Goal: Task Accomplishment & Management: Use online tool/utility

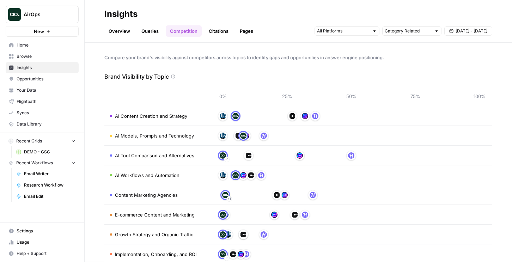
click at [117, 30] on link "Overview" at bounding box center [119, 30] width 30 height 11
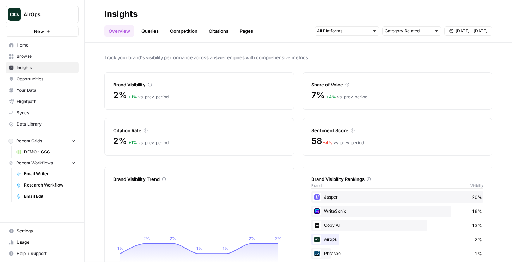
click at [43, 20] on button "AirOps" at bounding box center [42, 15] width 73 height 18
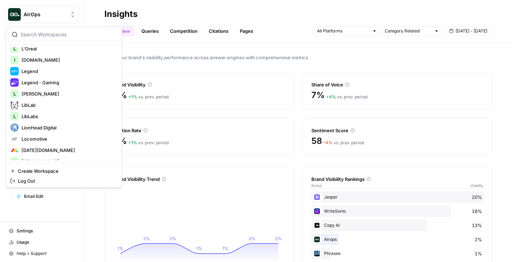
scroll to position [1071, 0]
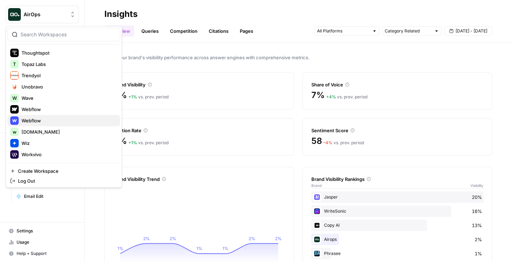
click at [40, 123] on span "Webflow" at bounding box center [67, 120] width 93 height 7
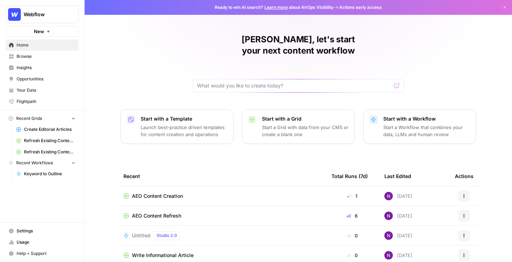
click at [38, 65] on span "Insights" at bounding box center [46, 67] width 59 height 6
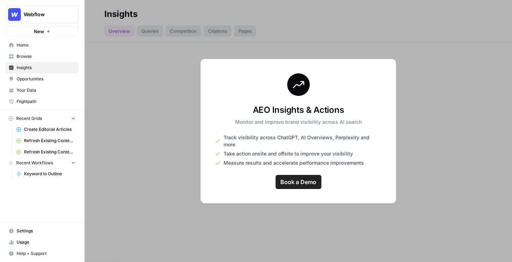
click at [51, 19] on button "Webflow" at bounding box center [42, 15] width 73 height 18
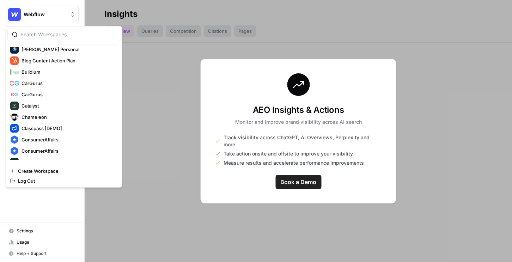
scroll to position [1071, 0]
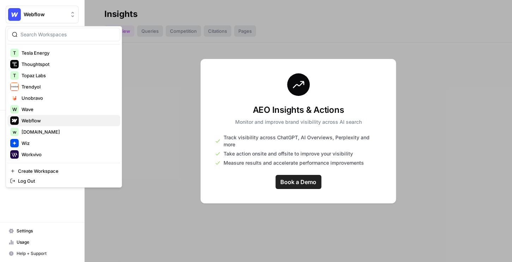
click at [49, 125] on button "Webflow" at bounding box center [63, 120] width 113 height 11
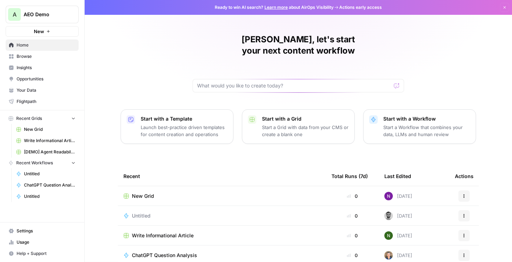
click at [34, 67] on span "Insights" at bounding box center [46, 67] width 59 height 6
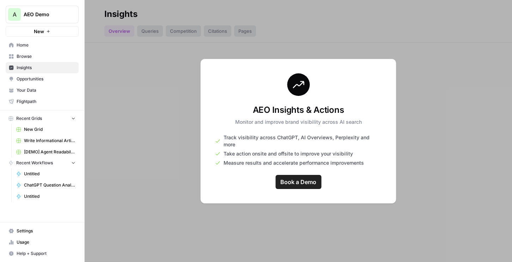
click at [28, 9] on button "A AEO Demo" at bounding box center [42, 15] width 73 height 18
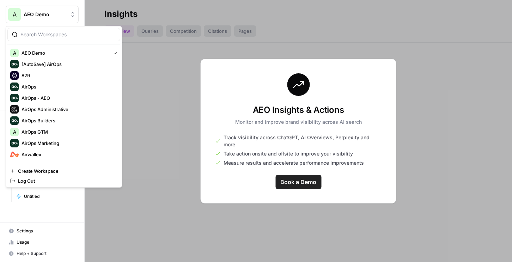
scroll to position [141, 0]
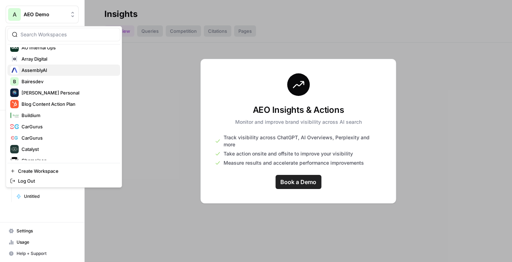
click at [44, 70] on span "AssemblyAI" at bounding box center [67, 70] width 93 height 7
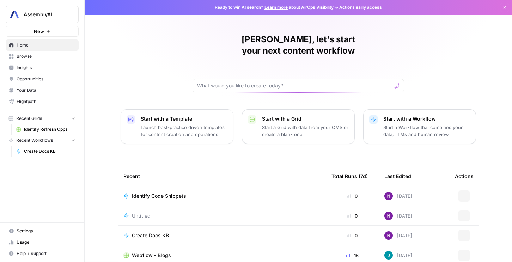
click at [27, 68] on span "Insights" at bounding box center [46, 67] width 59 height 6
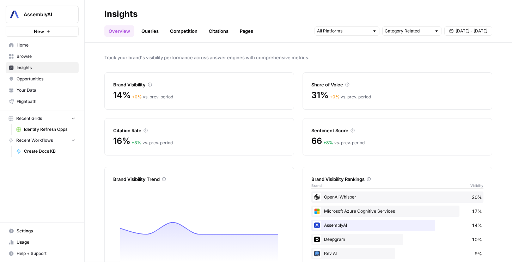
scroll to position [32, 0]
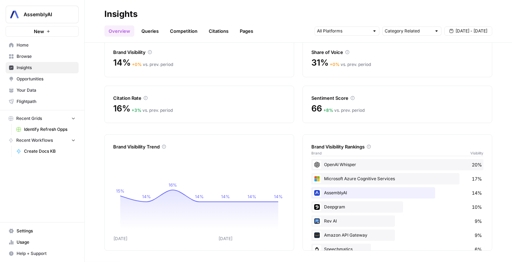
click at [62, 17] on span "AssemblyAI" at bounding box center [45, 14] width 43 height 7
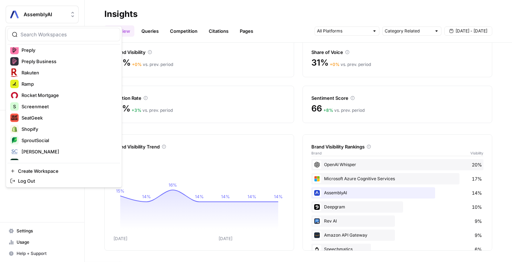
scroll to position [1071, 0]
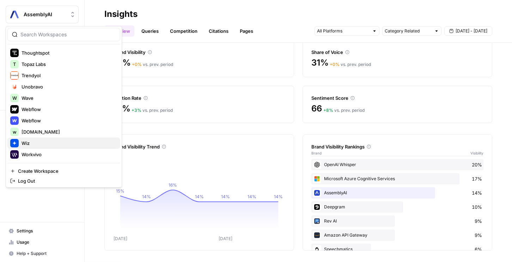
click at [45, 142] on span "Wiz" at bounding box center [67, 143] width 93 height 7
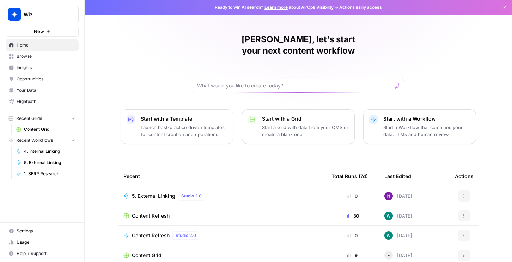
click at [32, 66] on span "Insights" at bounding box center [46, 67] width 59 height 6
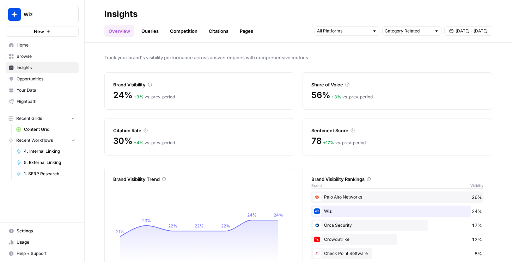
click at [48, 16] on span "Wiz" at bounding box center [45, 14] width 43 height 7
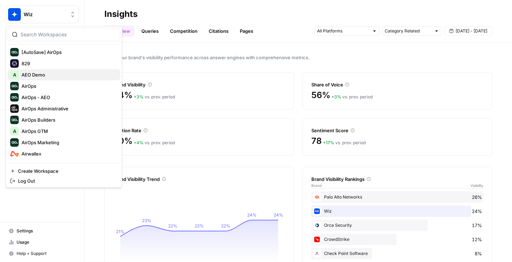
scroll to position [13, 0]
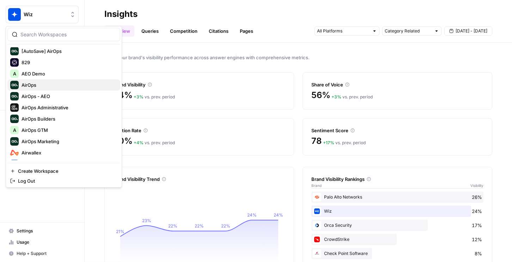
click at [52, 82] on span "AirOps" at bounding box center [67, 84] width 93 height 7
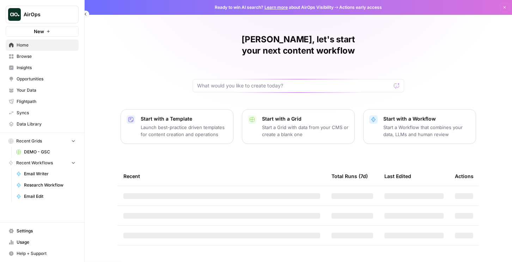
click at [42, 72] on link "Insights" at bounding box center [42, 67] width 73 height 11
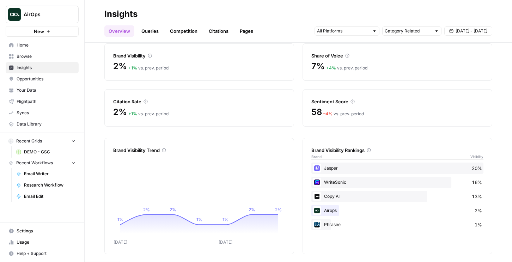
scroll to position [30, 0]
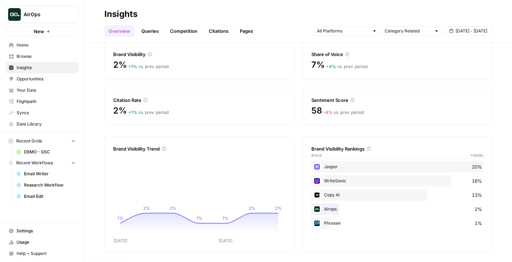
click at [147, 29] on link "Queries" at bounding box center [150, 30] width 26 height 11
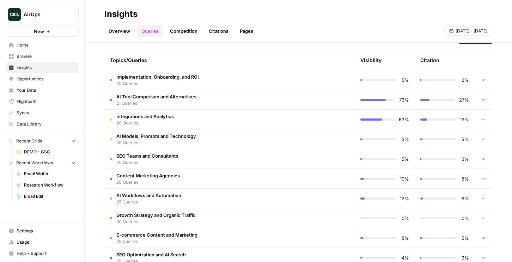
scroll to position [169, 0]
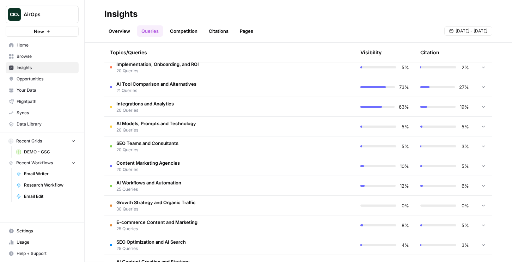
click at [216, 86] on td "AI Tool Comparison and Alternatives 21 Queries" at bounding box center [199, 86] width 190 height 19
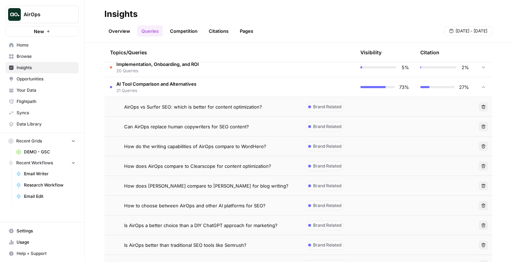
click at [216, 86] on td "AI Tool Comparison and Alternatives 21 Queries" at bounding box center [199, 86] width 190 height 19
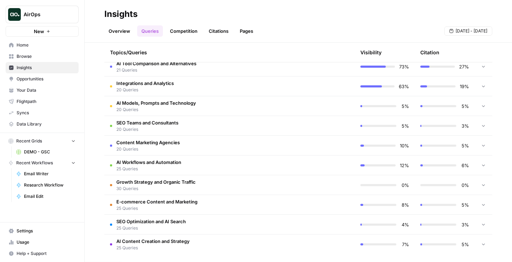
scroll to position [190, 0]
click at [209, 164] on td "AI Workflows and Automation 25 Queries" at bounding box center [199, 164] width 190 height 19
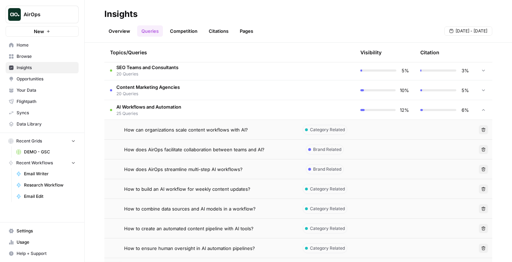
click at [195, 105] on td "AI Workflows and Automation 25 Queries" at bounding box center [199, 109] width 190 height 19
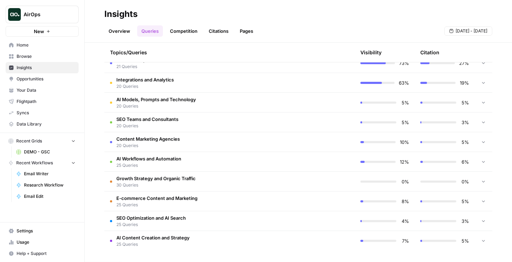
click at [121, 31] on link "Overview" at bounding box center [119, 30] width 30 height 11
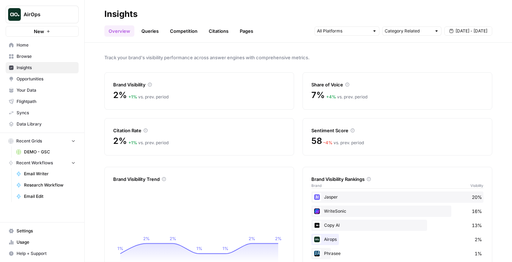
click at [148, 30] on link "Queries" at bounding box center [150, 30] width 26 height 11
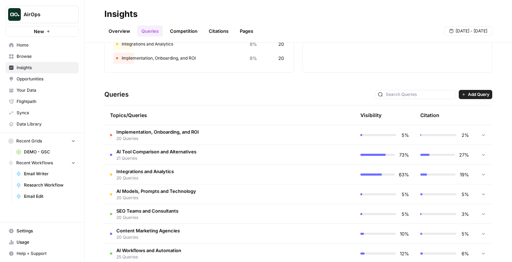
scroll to position [134, 0]
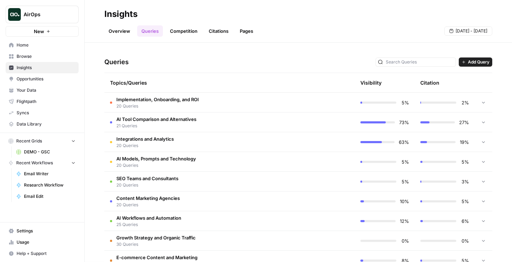
click at [149, 142] on span "Integrations and Analytics" at bounding box center [144, 138] width 57 height 7
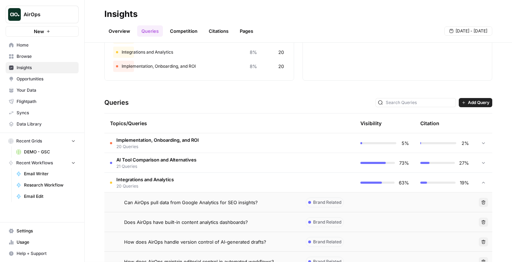
scroll to position [130, 0]
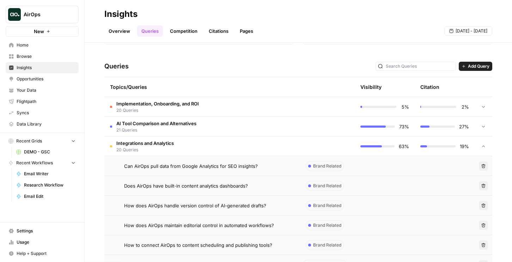
click at [223, 146] on td "Integrations and Analytics 20 Queries" at bounding box center [199, 145] width 190 height 19
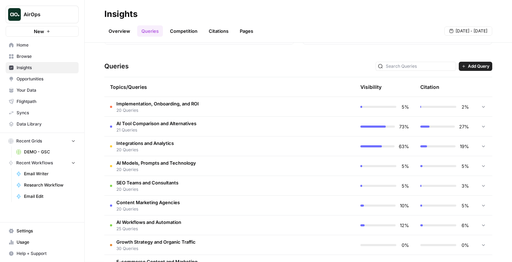
click at [249, 202] on td "Content Marketing Agencies 20 Queries" at bounding box center [199, 205] width 190 height 19
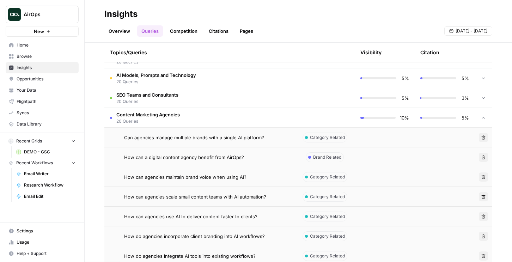
scroll to position [239, 0]
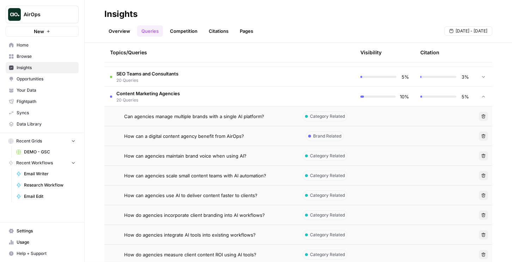
click at [291, 135] on td "How can a digital content agency benefit from AirOps?" at bounding box center [199, 135] width 190 height 19
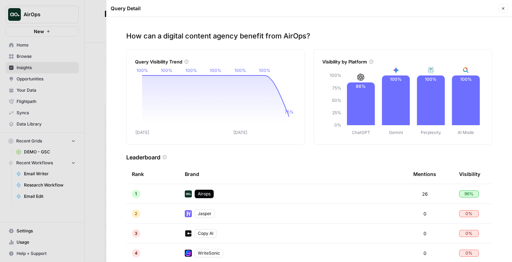
click at [504, 9] on icon "button" at bounding box center [503, 8] width 4 height 4
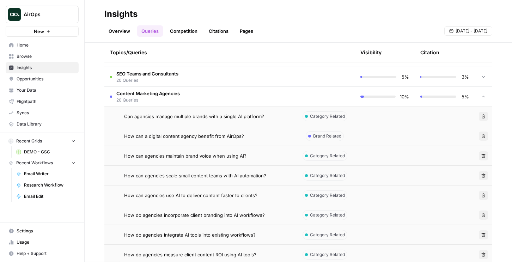
click at [283, 98] on td "Content Marketing Agencies 20 Queries" at bounding box center [199, 96] width 190 height 19
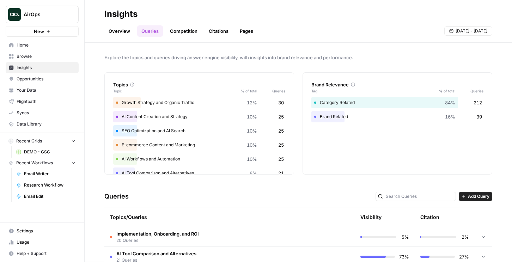
click at [125, 28] on link "Overview" at bounding box center [119, 30] width 30 height 11
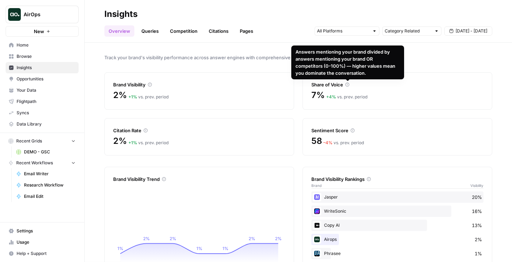
scroll to position [32, 0]
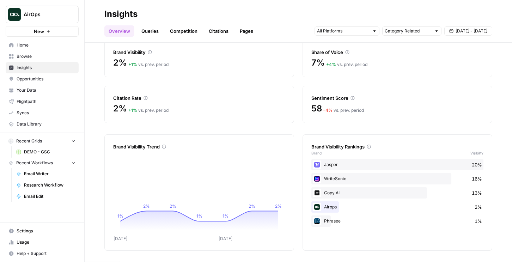
click at [153, 29] on link "Queries" at bounding box center [150, 30] width 26 height 11
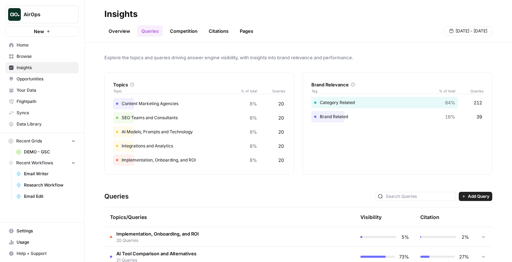
click at [121, 34] on link "Overview" at bounding box center [119, 30] width 30 height 11
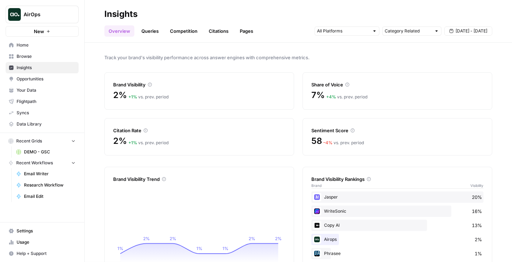
click at [190, 32] on link "Competition" at bounding box center [184, 30] width 36 height 11
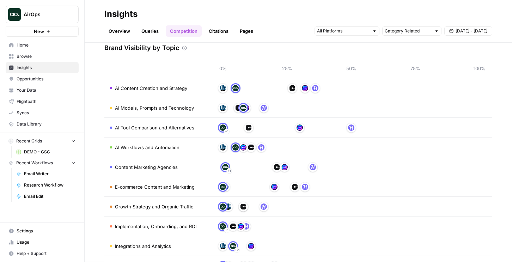
scroll to position [46, 0]
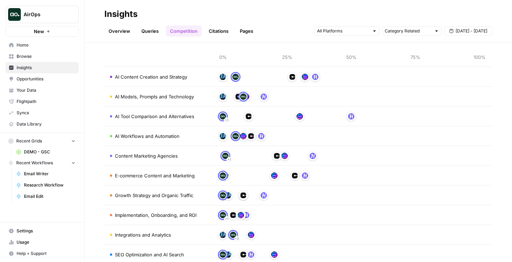
click at [219, 26] on link "Citations" at bounding box center [218, 30] width 28 height 11
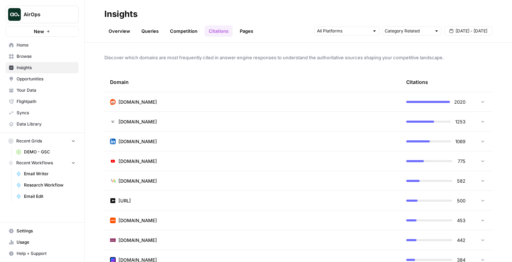
click at [475, 101] on td at bounding box center [481, 101] width 21 height 19
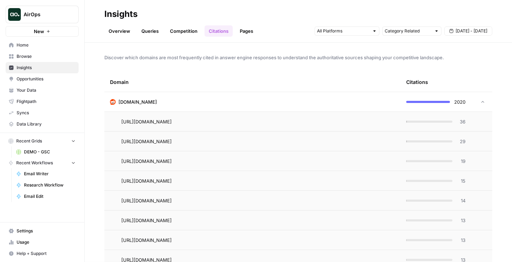
click at [465, 119] on td "36" at bounding box center [435, 121] width 70 height 19
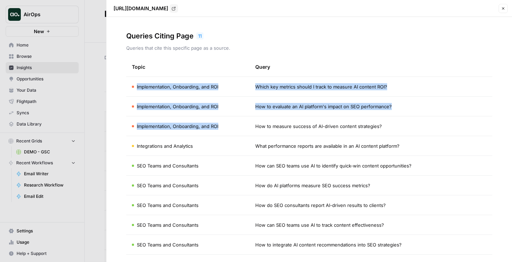
drag, startPoint x: 247, startPoint y: 81, endPoint x: 270, endPoint y: 119, distance: 44.9
click at [270, 119] on tbody "Implementation, Onboarding, and ROI Which key metrics should I track to measure…" at bounding box center [309, 185] width 366 height 217
click at [502, 11] on button "Close" at bounding box center [502, 8] width 9 height 9
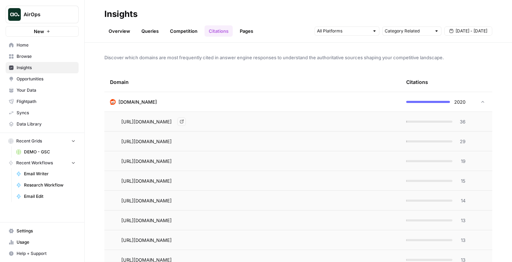
click at [184, 121] on icon "Go to page https://www.reddit.com/r/SEO/comments/1hyzys6/how_to_measure_success…" at bounding box center [182, 121] width 4 height 4
click at [462, 122] on span "36" at bounding box center [460, 121] width 9 height 7
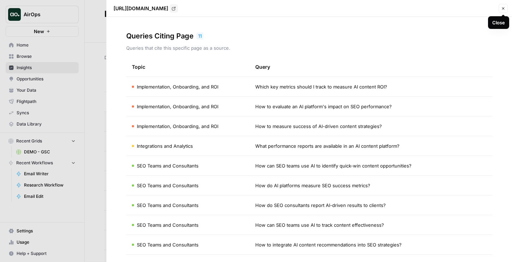
click at [504, 12] on button "Close" at bounding box center [502, 8] width 9 height 9
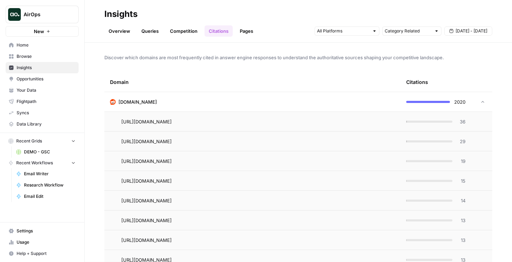
click at [325, 110] on td "reddit.com" at bounding box center [252, 101] width 296 height 19
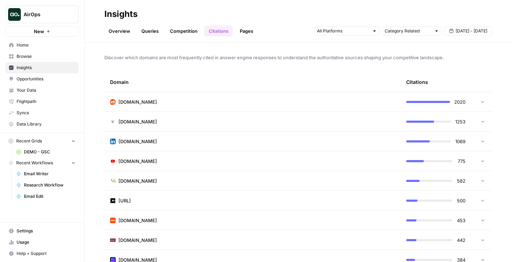
click at [254, 35] on link "Pages" at bounding box center [246, 30] width 22 height 11
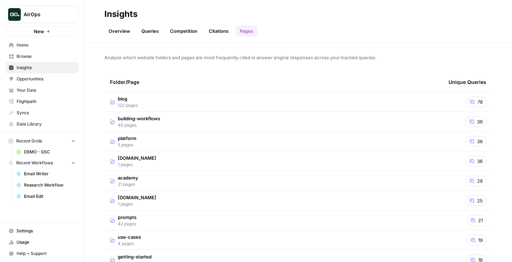
click at [36, 77] on span "Opportunities" at bounding box center [46, 79] width 59 height 6
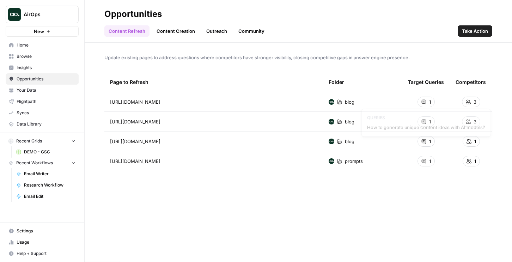
click at [424, 101] on icon at bounding box center [423, 102] width 4 height 4
click at [472, 30] on span "Take Action" at bounding box center [475, 30] width 26 height 7
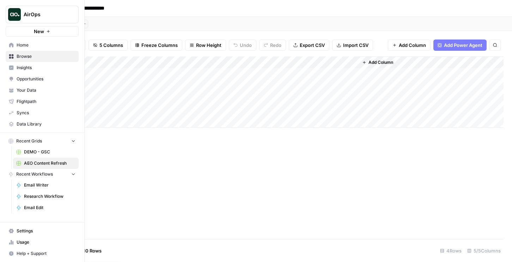
click at [33, 79] on span "Opportunities" at bounding box center [46, 79] width 59 height 6
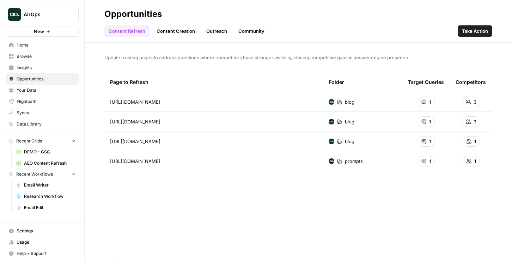
click at [166, 31] on link "Content Creation" at bounding box center [175, 30] width 47 height 11
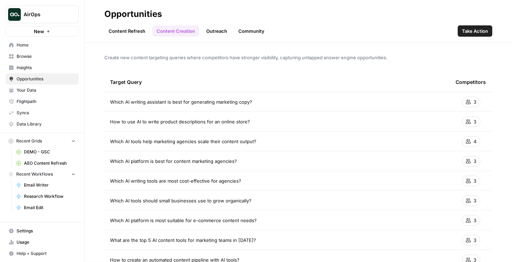
click at [211, 31] on link "Outreach" at bounding box center [216, 30] width 29 height 11
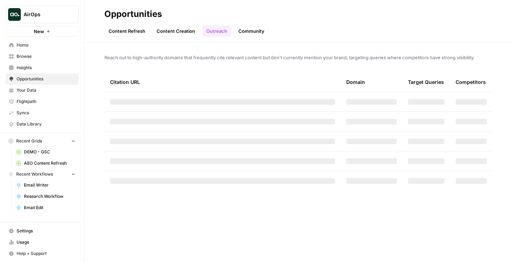
click at [156, 24] on div "Content Refresh Content Creation Outreach Community" at bounding box center [298, 28] width 388 height 17
click at [159, 28] on link "Content Creation" at bounding box center [175, 30] width 47 height 11
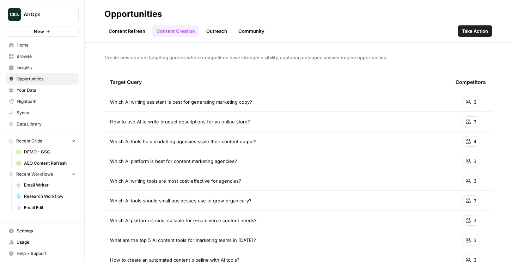
click at [220, 28] on link "Outreach" at bounding box center [216, 30] width 29 height 11
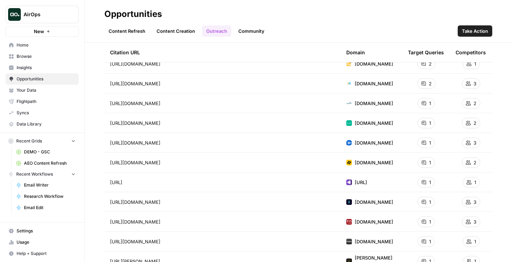
scroll to position [22, 0]
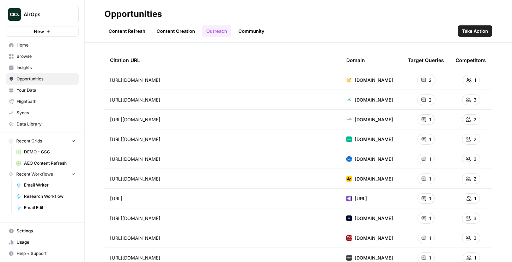
click at [257, 35] on link "Community" at bounding box center [251, 30] width 35 height 11
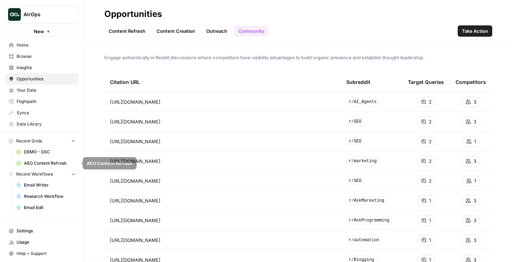
click at [38, 161] on span "AEO Content Refresh" at bounding box center [49, 163] width 51 height 6
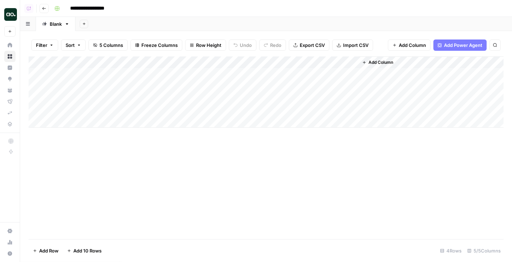
click at [87, 23] on button "Add Sheet" at bounding box center [84, 24] width 8 height 8
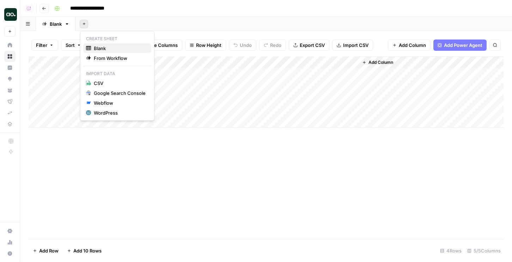
click at [94, 52] on button "Blank" at bounding box center [117, 48] width 68 height 10
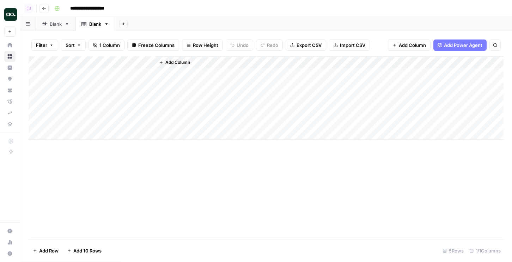
click at [446, 43] on span "Add Power Agent" at bounding box center [463, 45] width 38 height 7
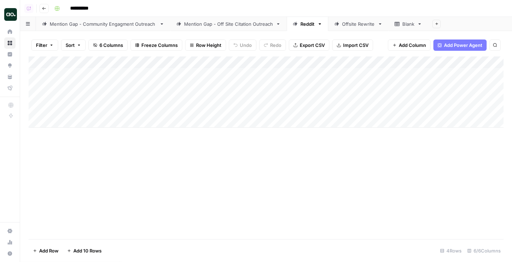
click at [217, 26] on div "Mention Gap - Off Site Citation Outreach" at bounding box center [228, 23] width 89 height 7
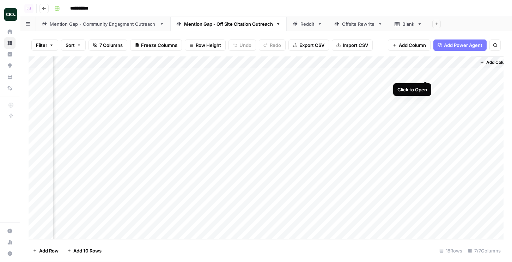
scroll to position [0, 189]
click at [448, 74] on div "Add Column" at bounding box center [266, 147] width 475 height 183
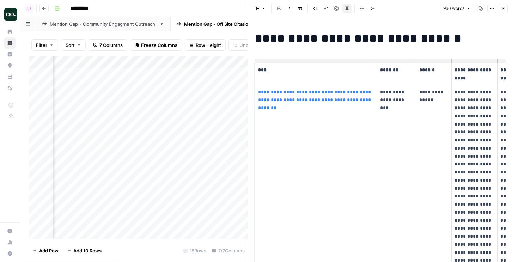
scroll to position [0, 37]
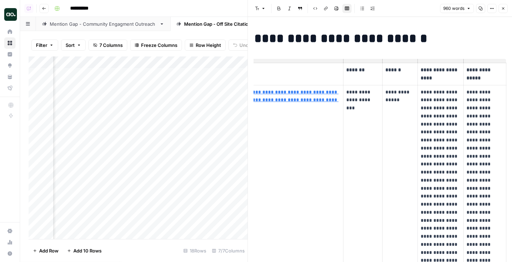
click at [503, 7] on icon "button" at bounding box center [503, 8] width 4 height 4
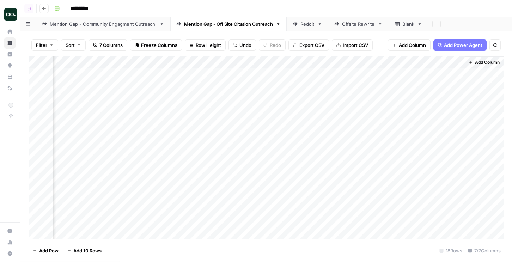
scroll to position [0, 180]
click at [294, 26] on icon at bounding box center [294, 23] width 5 height 5
click at [445, 75] on div "Add Column" at bounding box center [266, 91] width 475 height 71
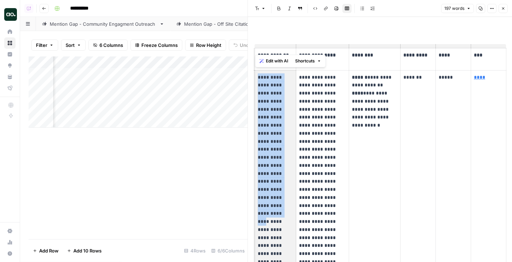
drag, startPoint x: 258, startPoint y: 79, endPoint x: 288, endPoint y: 187, distance: 112.4
click at [288, 187] on p "**********" at bounding box center [275, 241] width 35 height 337
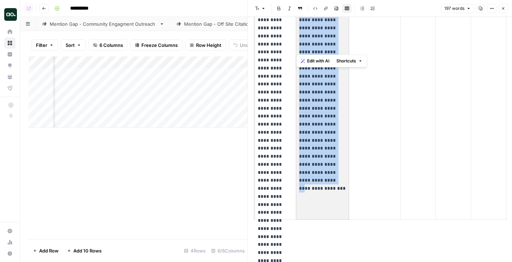
drag, startPoint x: 304, startPoint y: 76, endPoint x: 319, endPoint y: 153, distance: 78.3
click at [319, 153] on p "**********" at bounding box center [322, 20] width 47 height 280
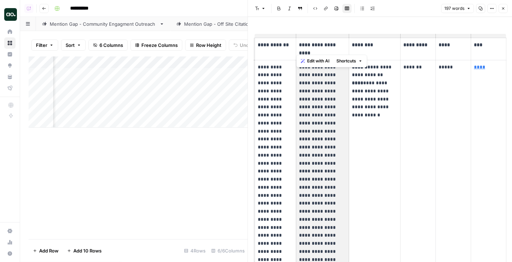
scroll to position [1, 0]
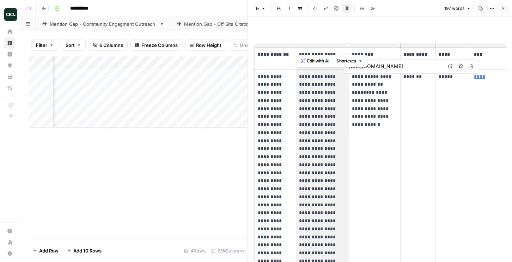
click at [482, 78] on link "****" at bounding box center [479, 76] width 11 height 5
